Goal: Task Accomplishment & Management: Manage account settings

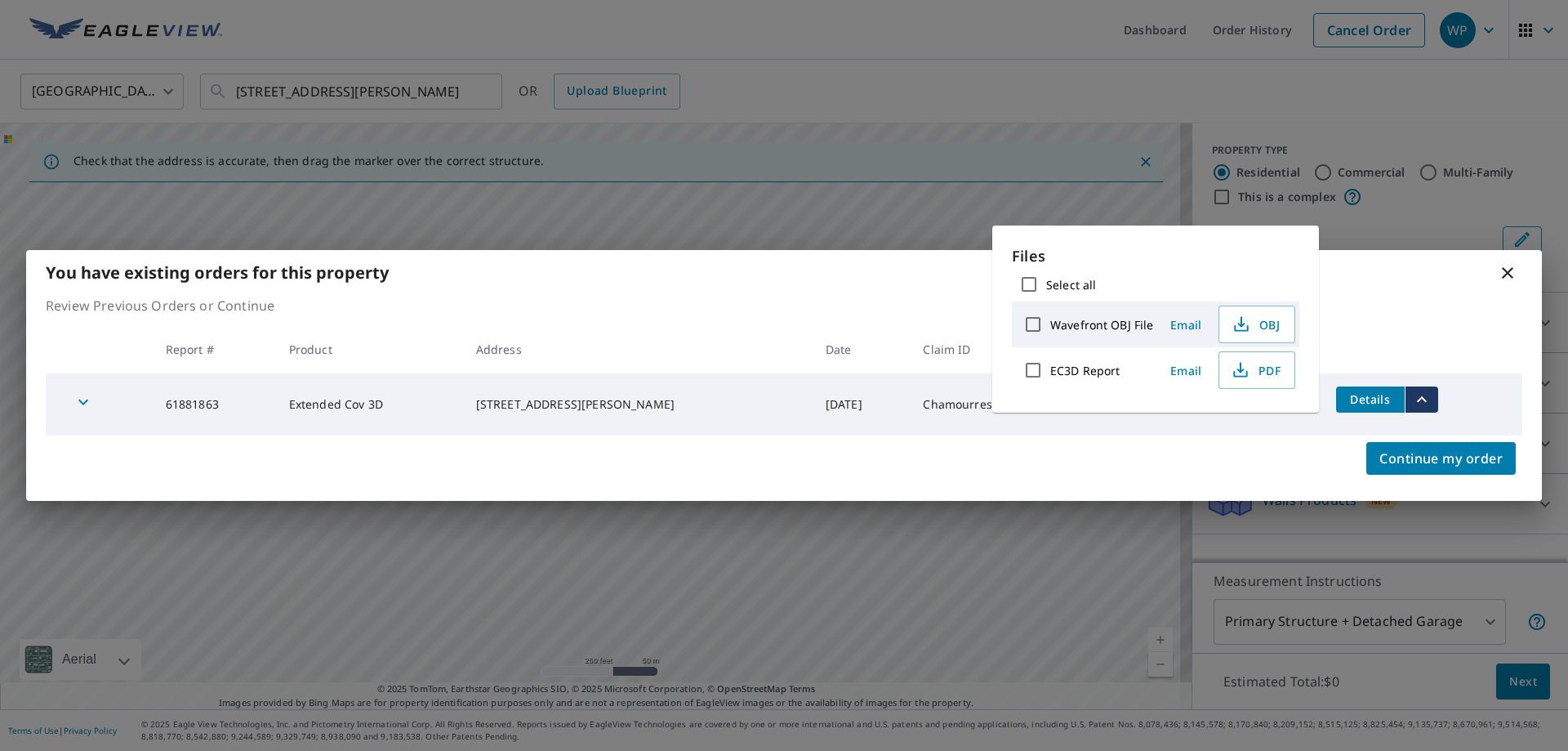
click at [1506, 278] on icon at bounding box center [1507, 273] width 19 height 19
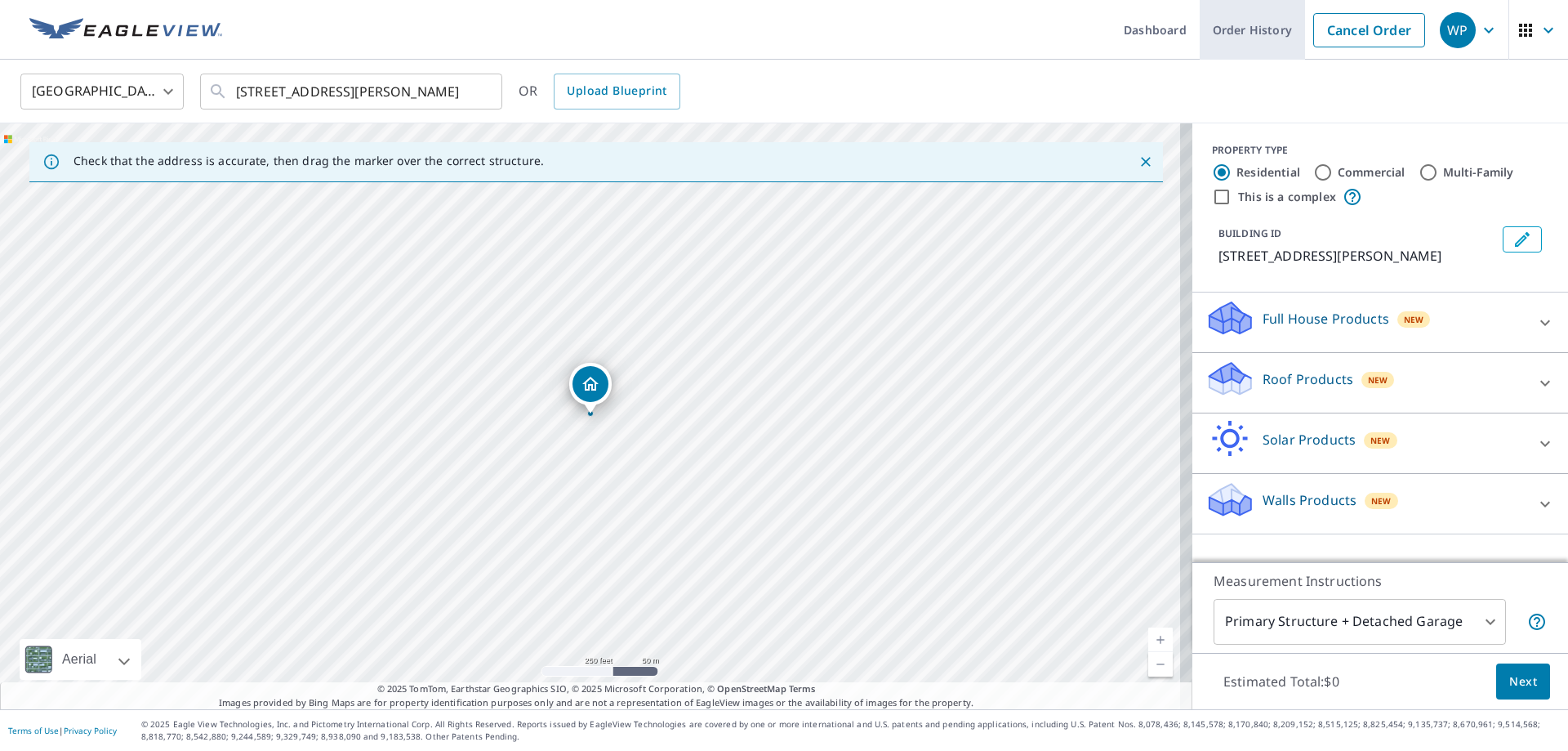
click at [1252, 33] on link "Order History" at bounding box center [1252, 30] width 105 height 60
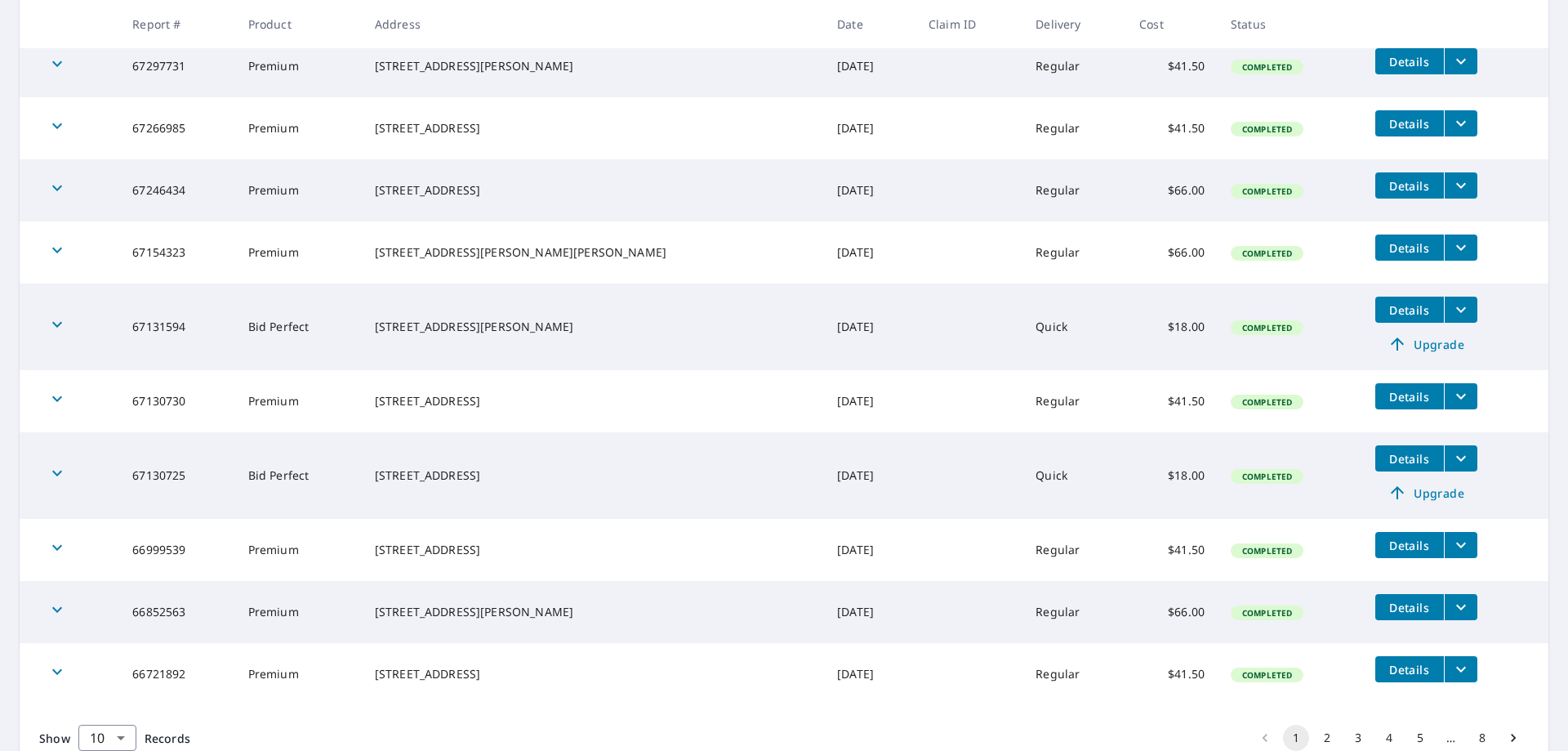
scroll to position [401, 0]
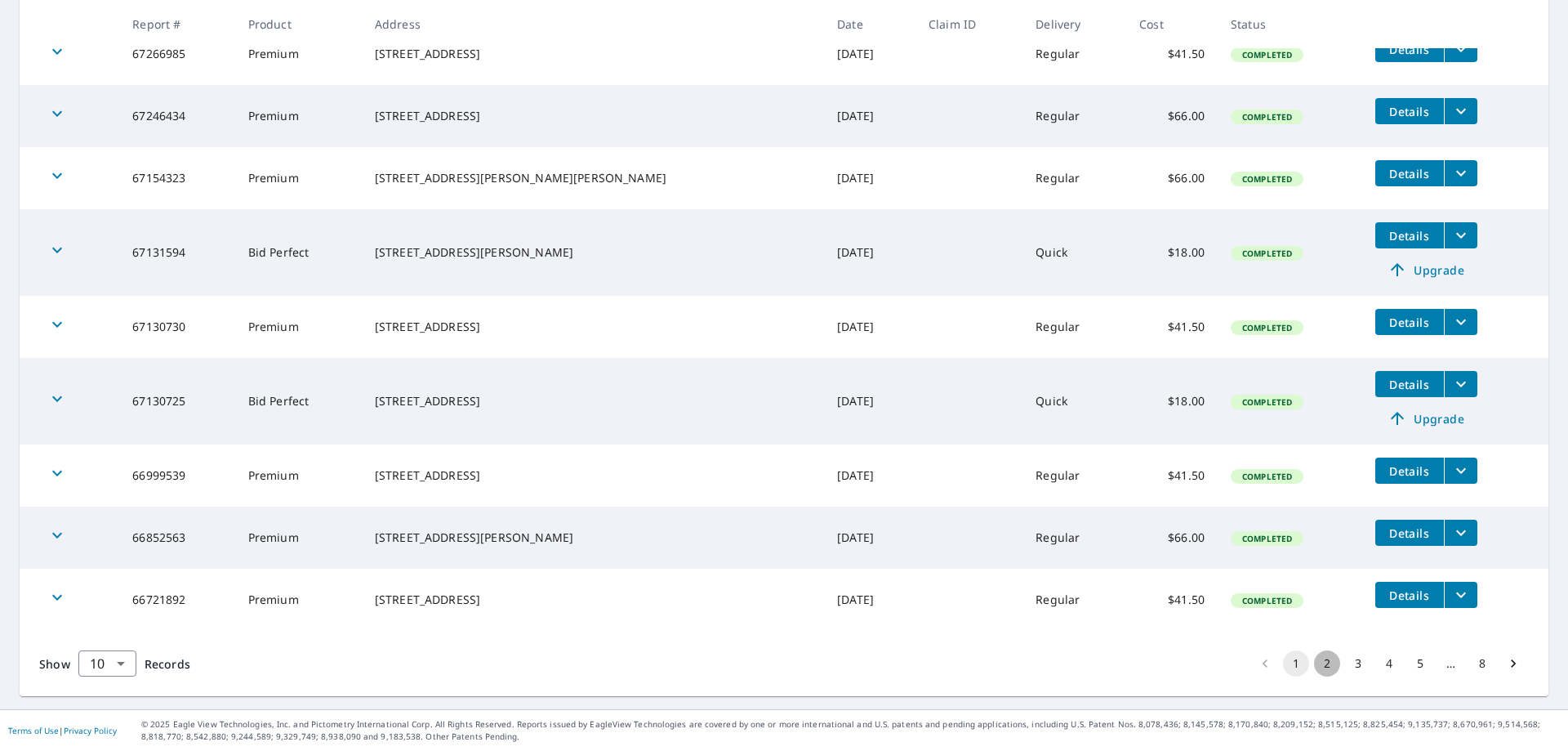
click at [1314, 661] on button "2" at bounding box center [1327, 663] width 26 height 26
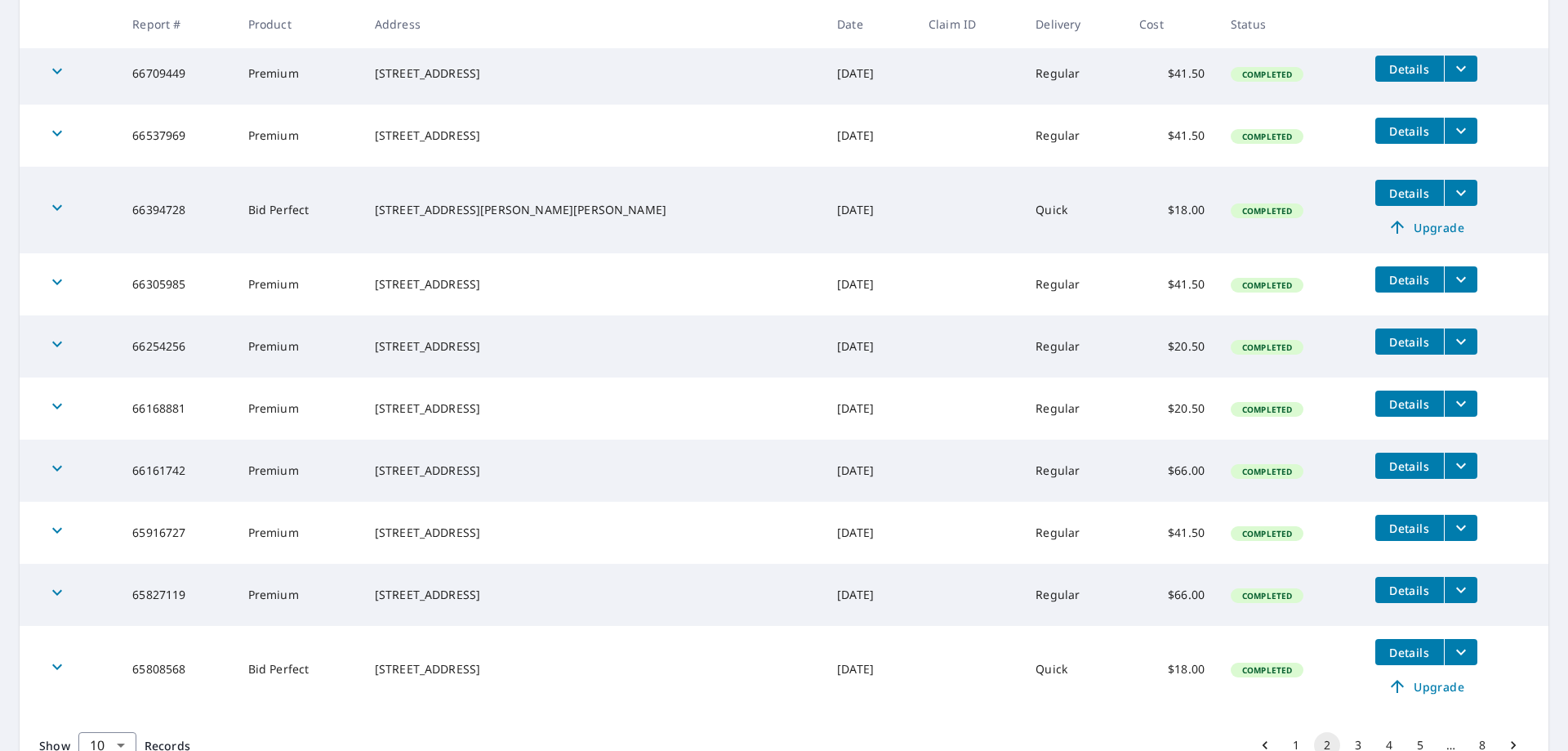
scroll to position [401, 0]
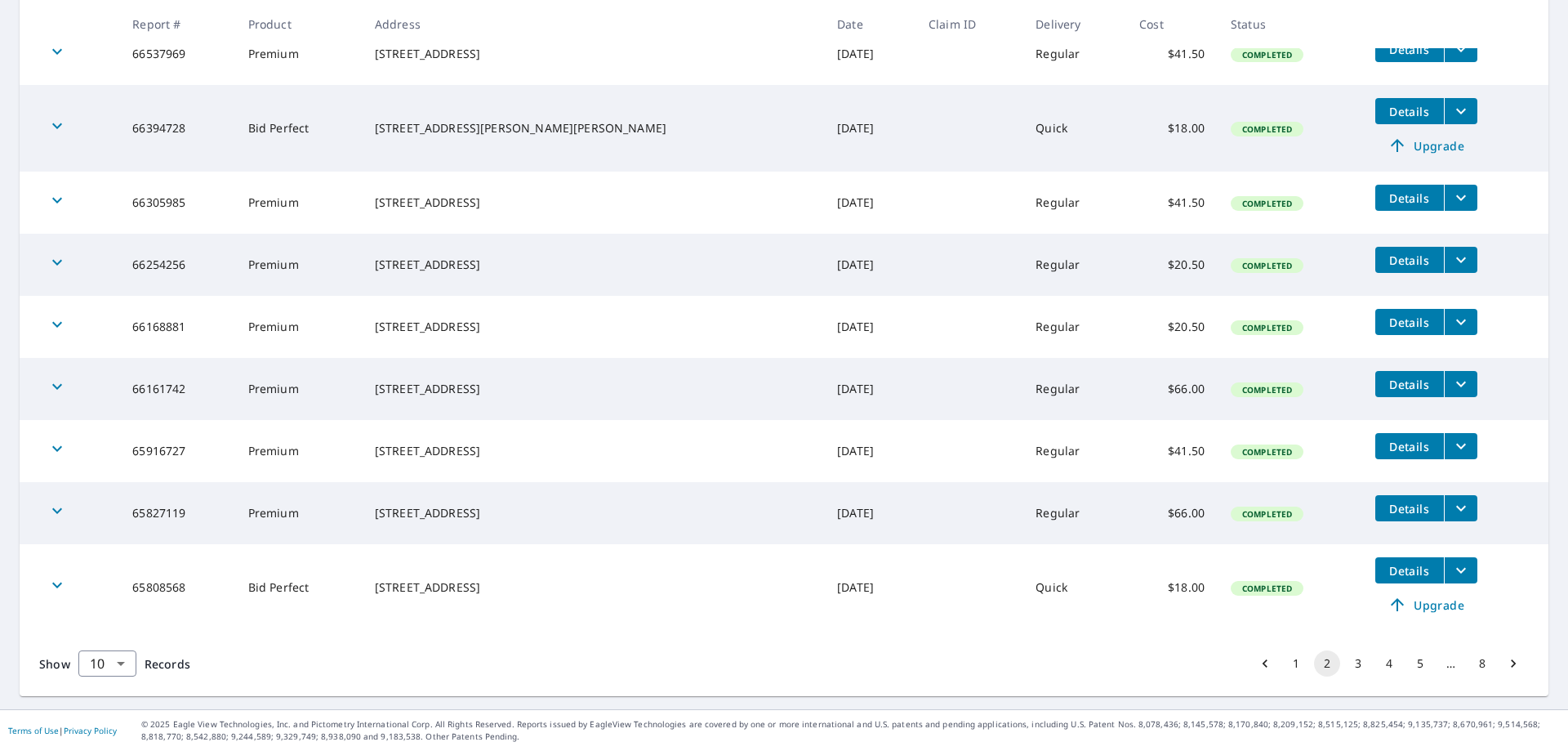
click at [1284, 655] on button "1" at bounding box center [1297, 663] width 26 height 26
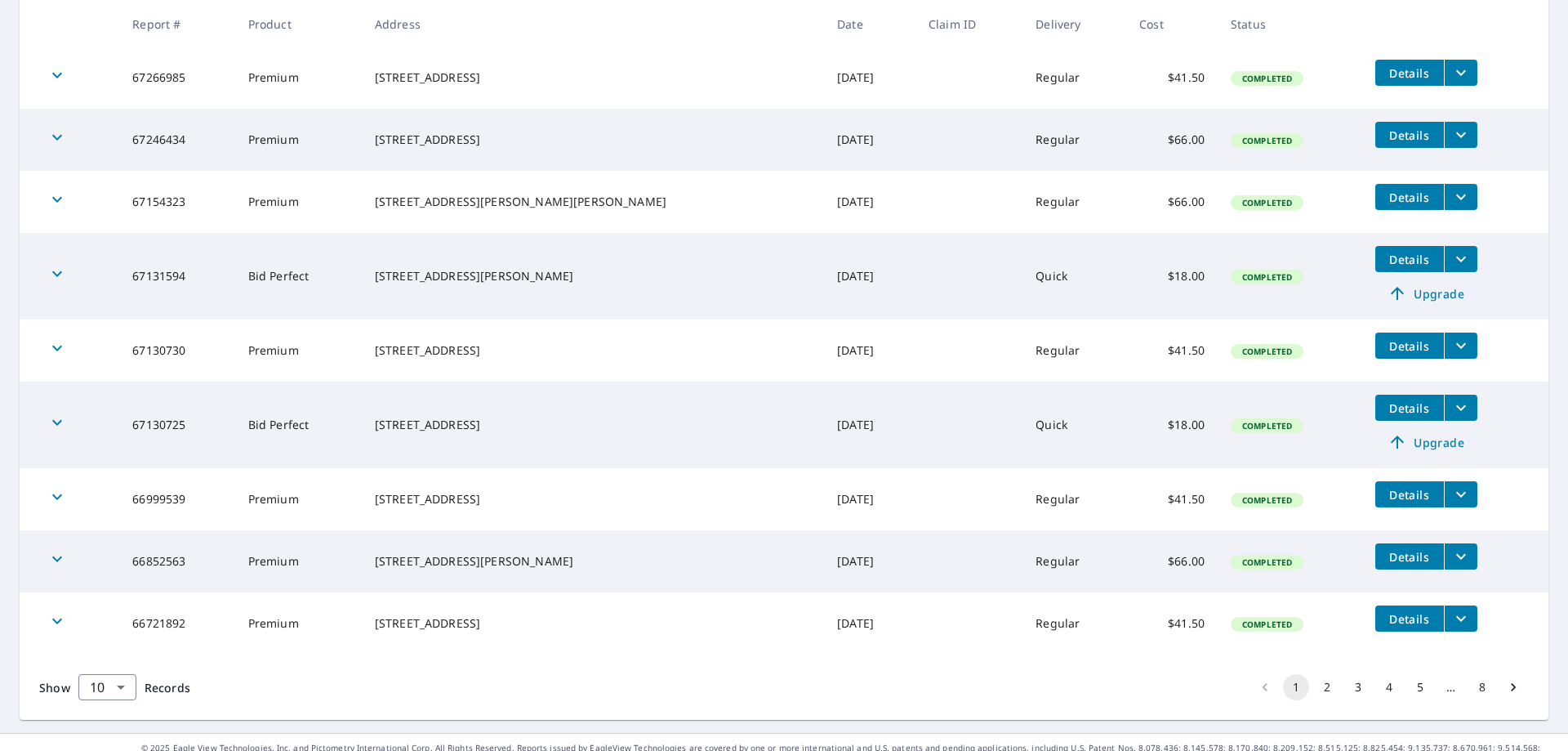
scroll to position [401, 0]
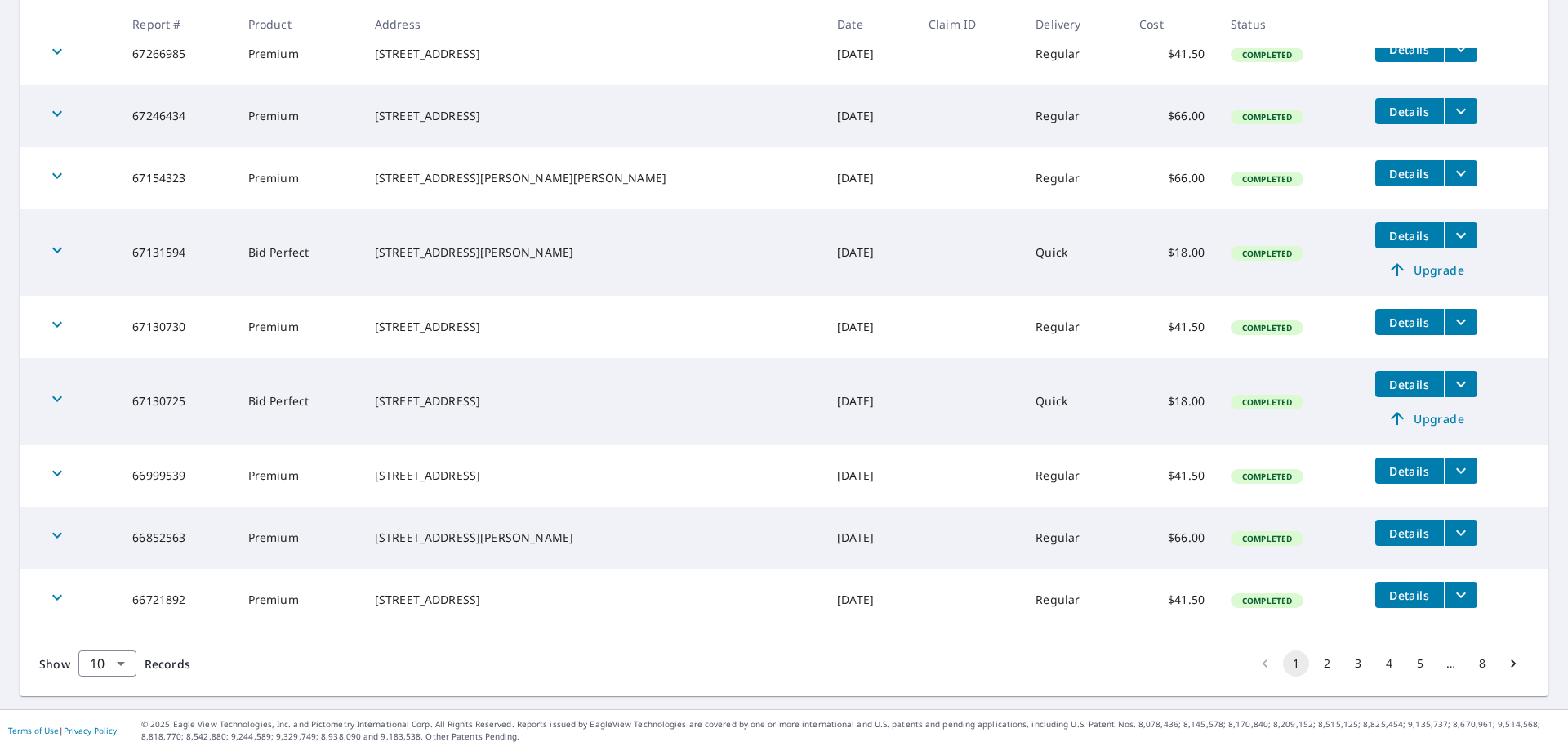
click at [1348, 666] on button "3" at bounding box center [1358, 663] width 26 height 26
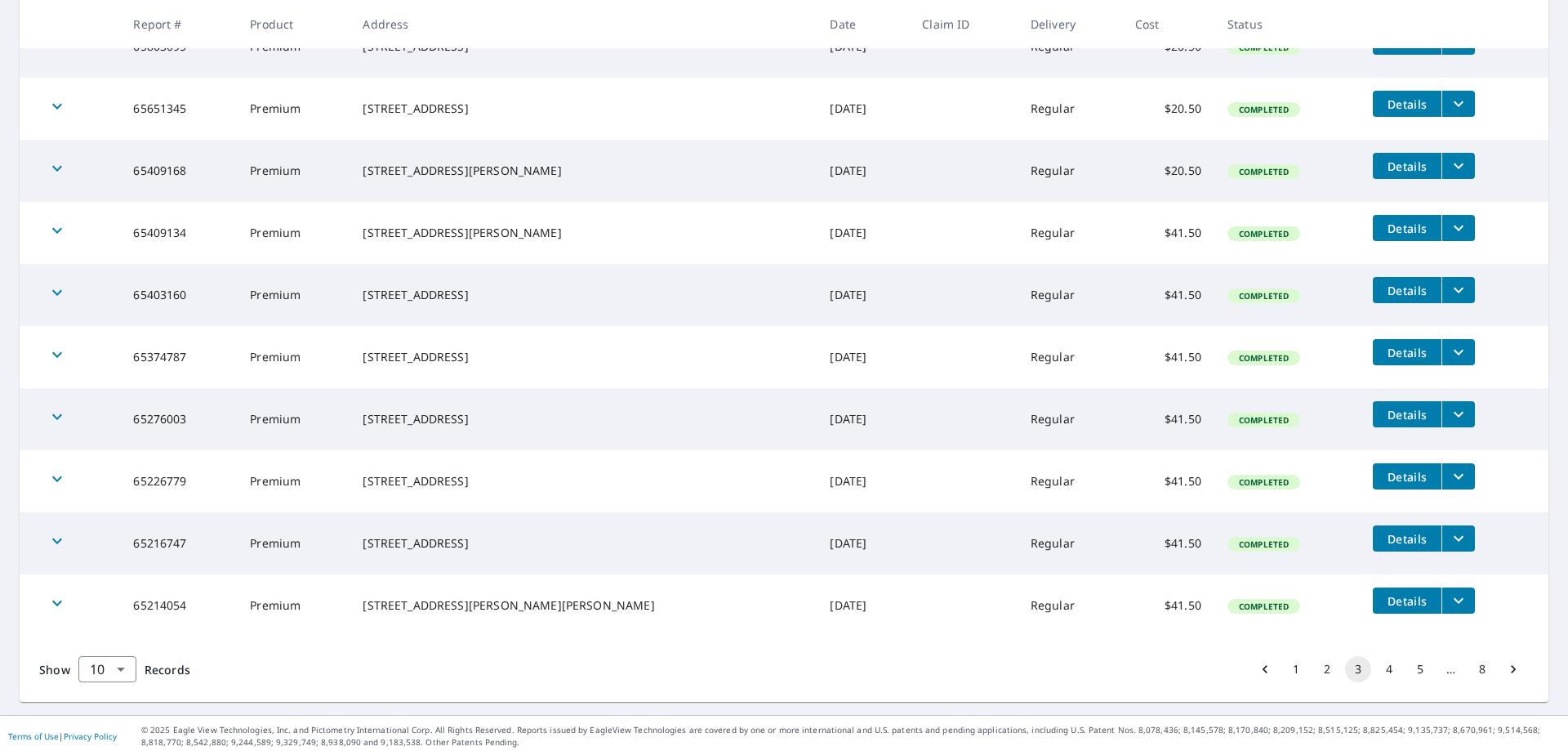
scroll to position [352, 0]
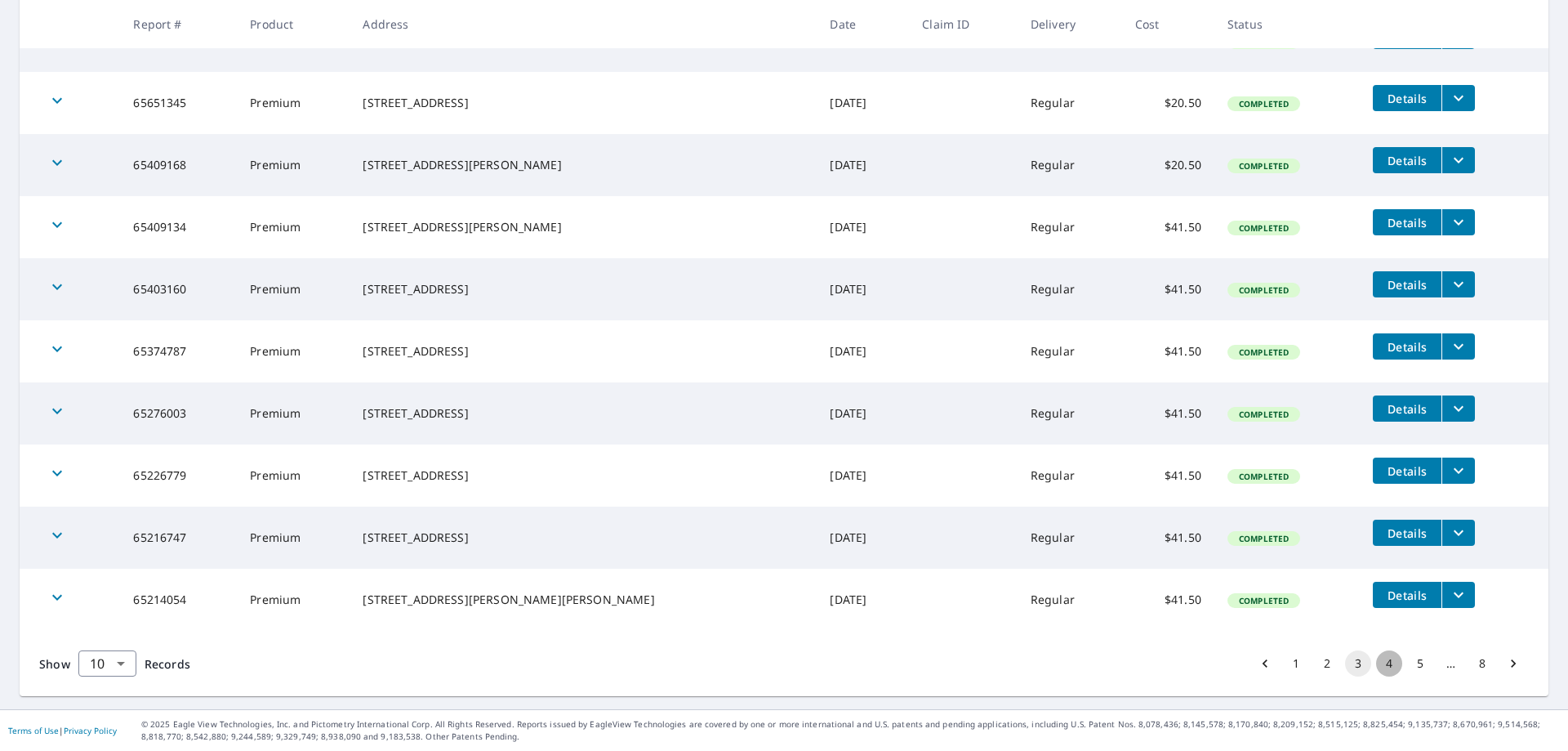
click at [1381, 665] on button "4" at bounding box center [1389, 663] width 26 height 26
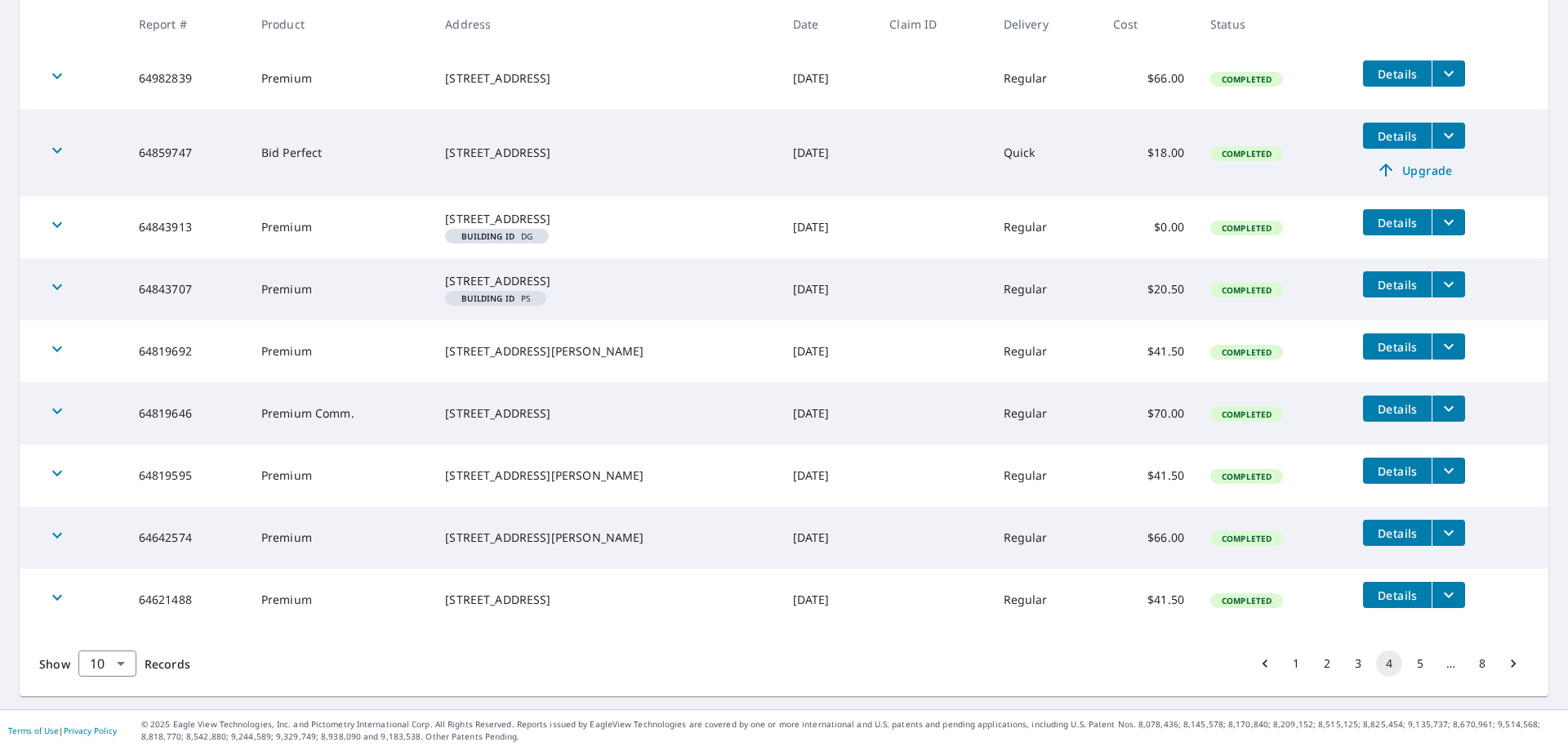
scroll to position [429, 0]
click at [1409, 666] on button "5" at bounding box center [1420, 663] width 26 height 26
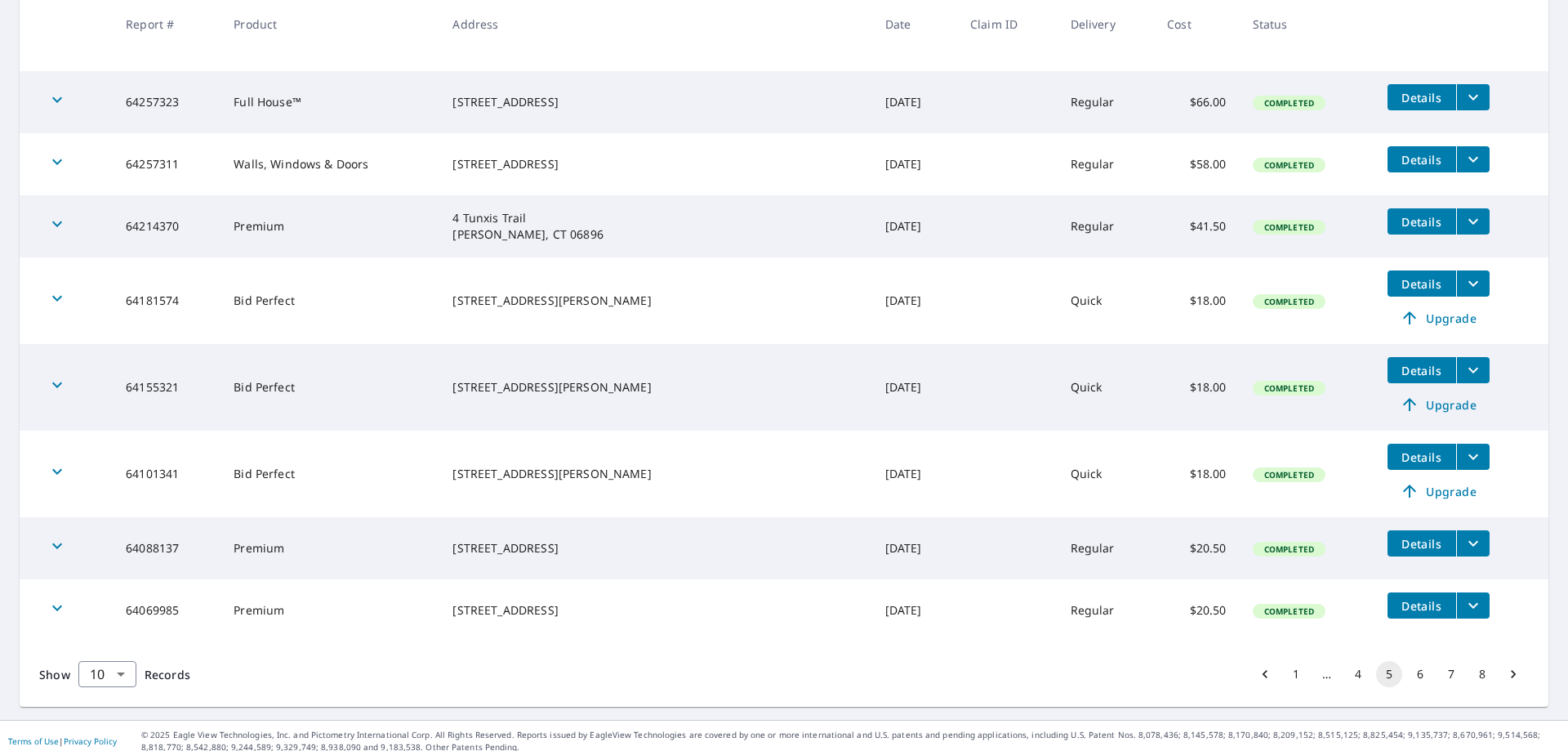
scroll to position [426, 0]
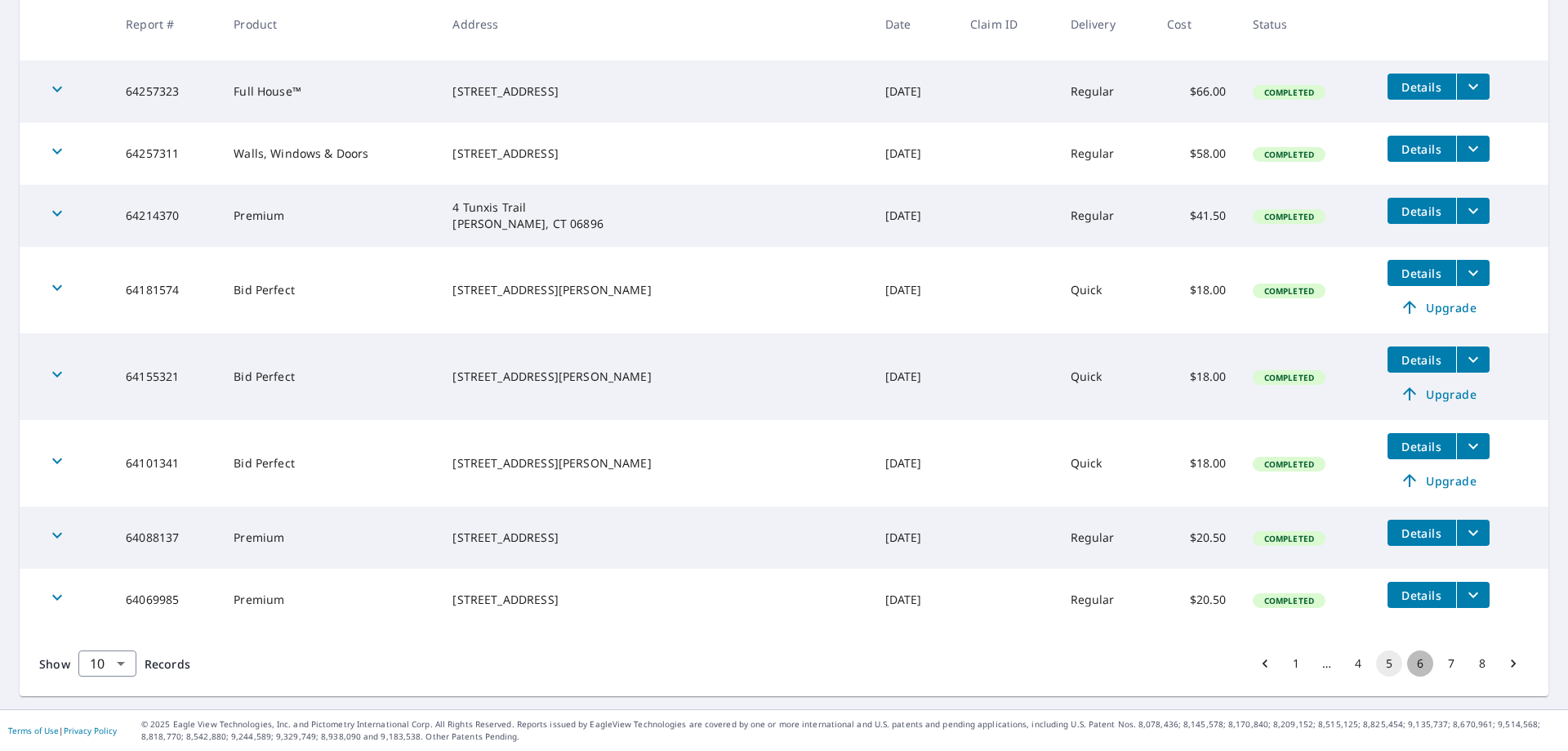
click at [1409, 661] on button "6" at bounding box center [1420, 663] width 26 height 26
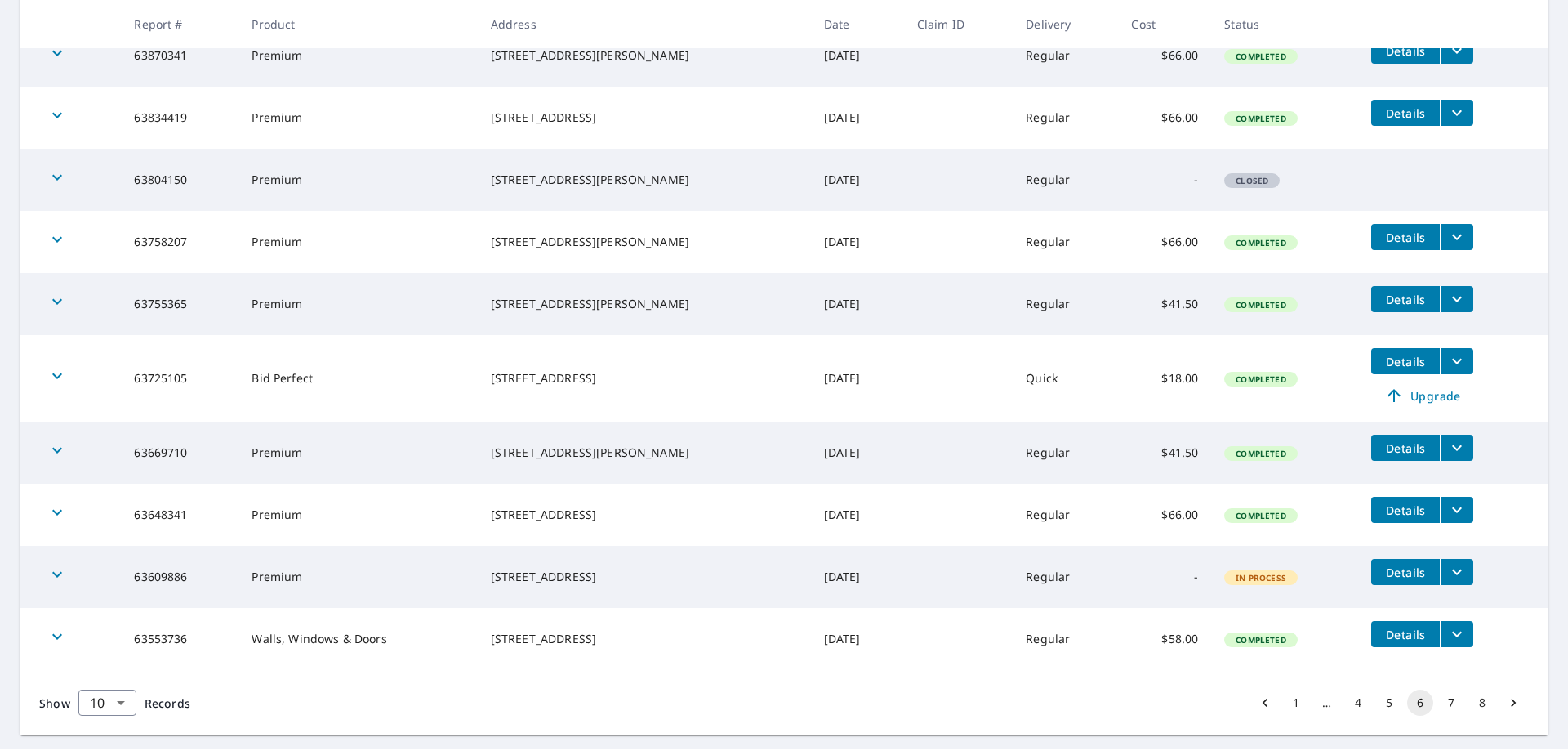
scroll to position [377, 0]
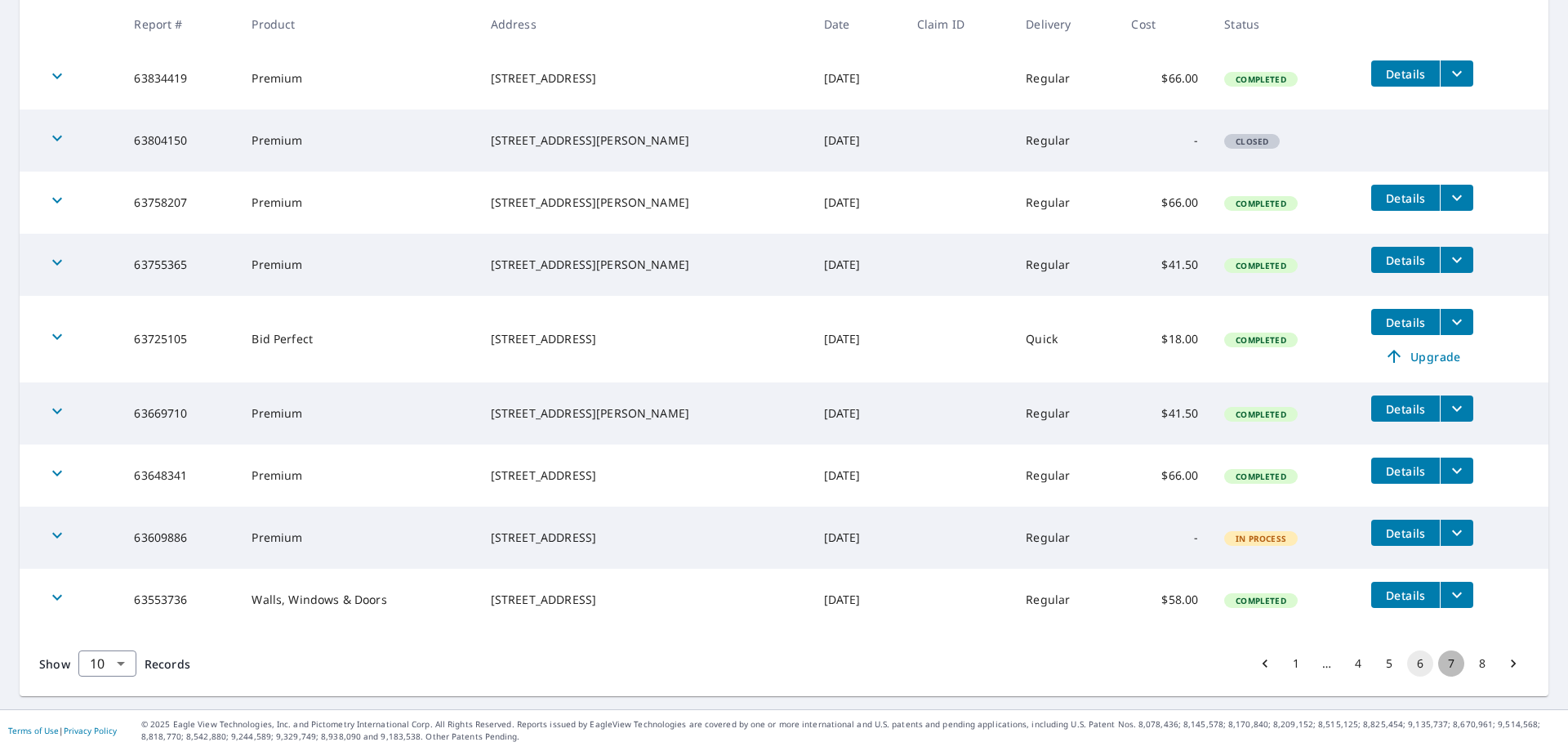
click at [1439, 664] on button "7" at bounding box center [1452, 663] width 26 height 26
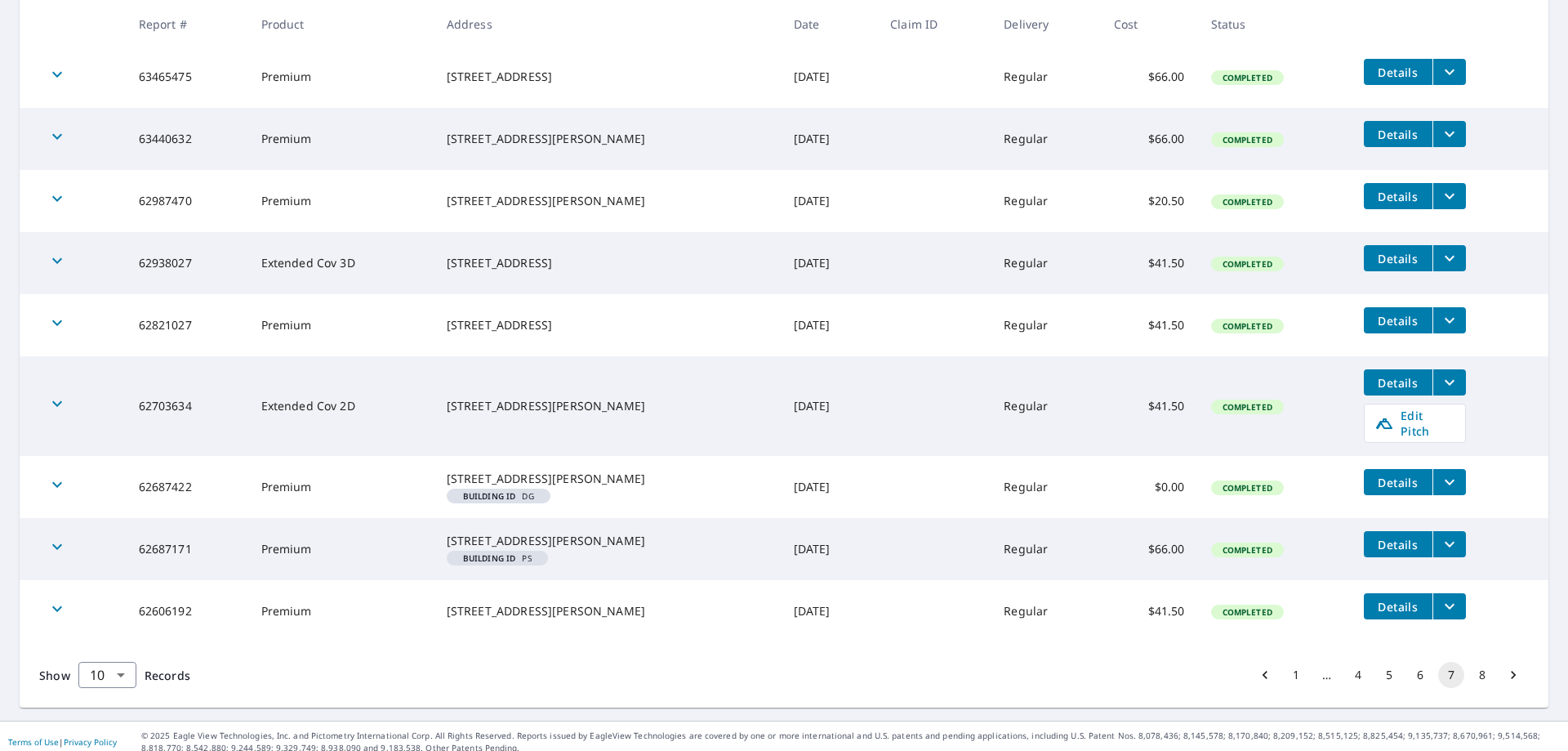
scroll to position [406, 0]
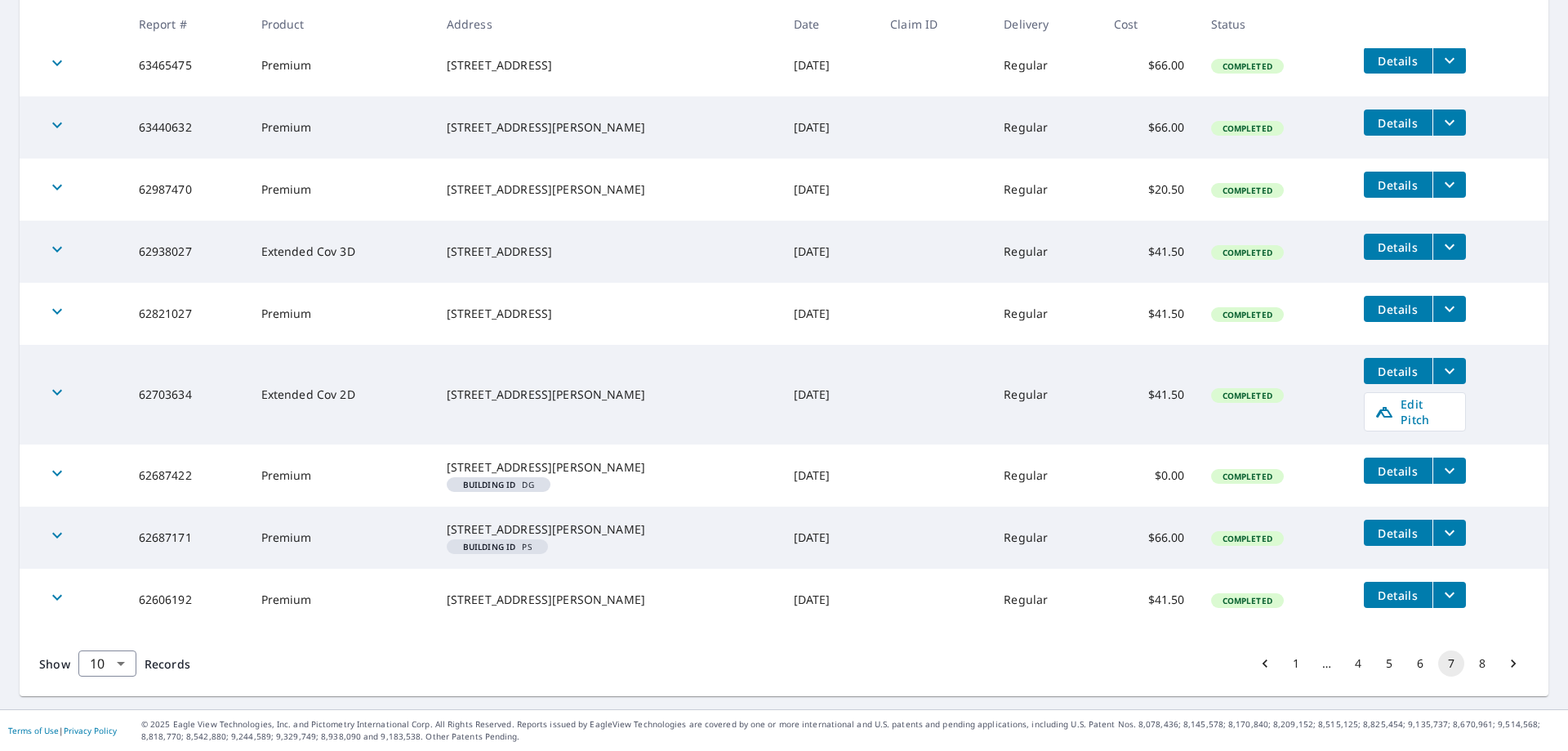
click at [1475, 668] on button "8" at bounding box center [1482, 663] width 26 height 26
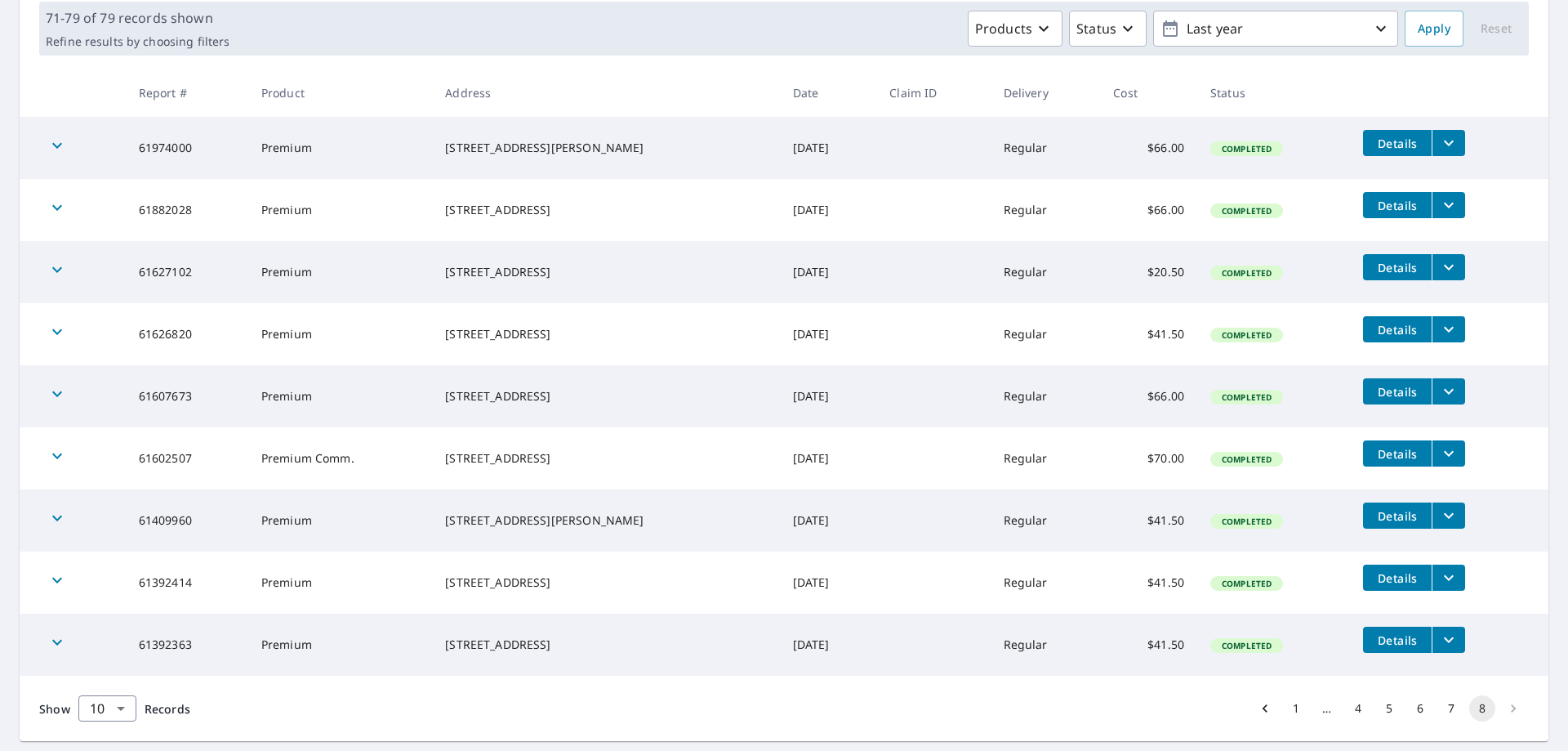
scroll to position [290, 0]
